Goal: Navigation & Orientation: Find specific page/section

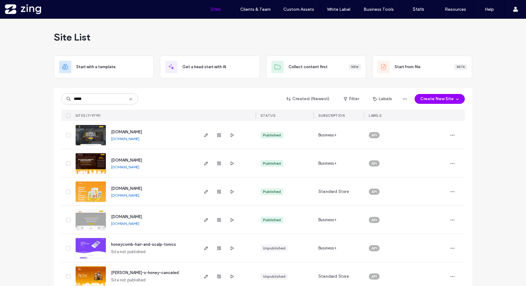
type input "*****"
click at [95, 189] on img at bounding box center [91, 203] width 30 height 42
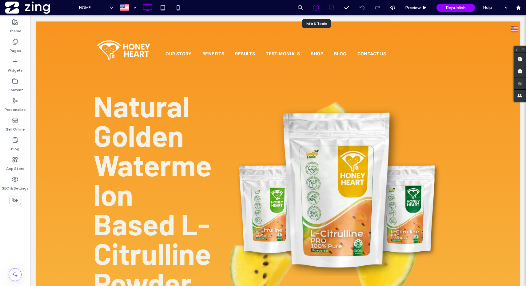
click at [317, 8] on icon at bounding box center [316, 8] width 6 height 6
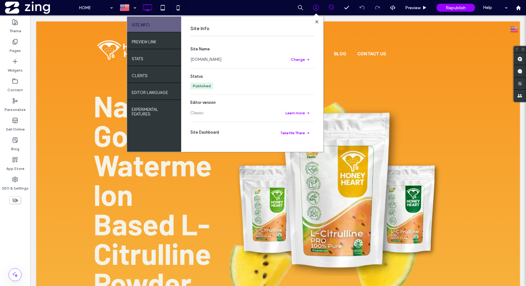
click at [221, 58] on link "[DOMAIN_NAME]" at bounding box center [205, 60] width 31 height 6
click at [317, 20] on icon at bounding box center [316, 21] width 3 height 3
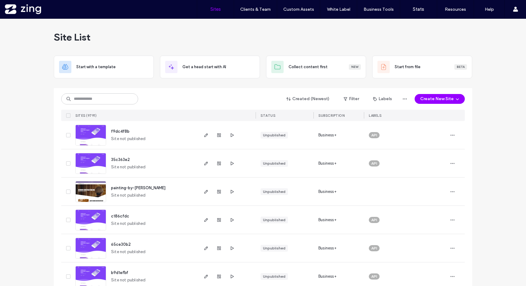
click at [380, 88] on label "Insites for [PERSON_NAME]" at bounding box center [387, 89] width 51 height 5
